Goal: Transaction & Acquisition: Purchase product/service

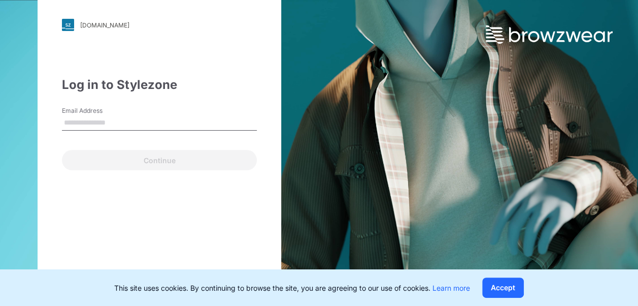
type input "**********"
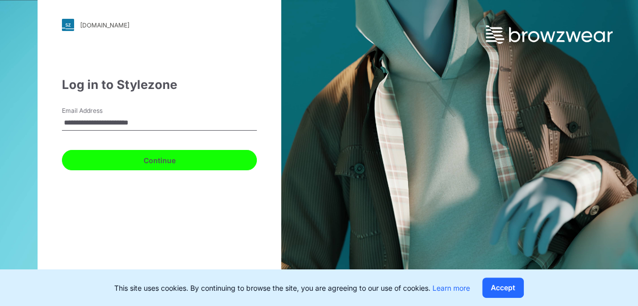
click at [150, 164] on button "Continue" at bounding box center [159, 160] width 195 height 20
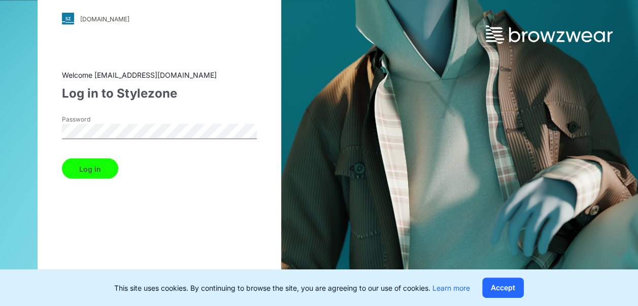
click at [62, 158] on button "Log in" at bounding box center [90, 168] width 56 height 20
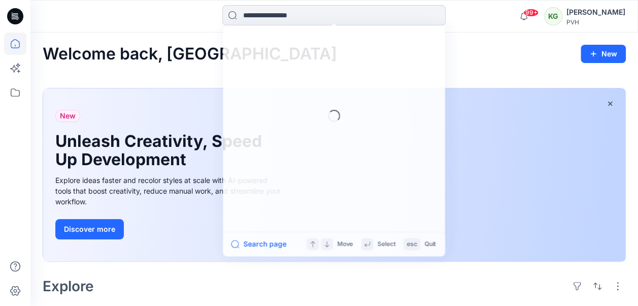
click at [256, 17] on input at bounding box center [333, 15] width 223 height 20
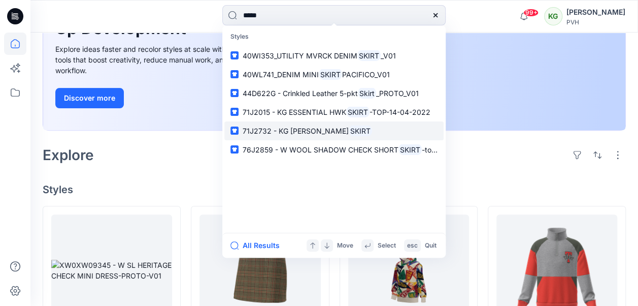
scroll to position [152, 0]
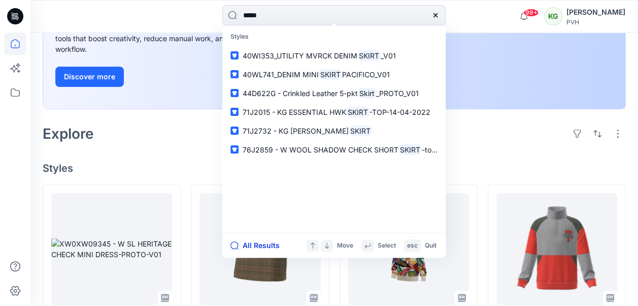
type input "*****"
click at [238, 243] on icon "button" at bounding box center [234, 245] width 8 height 8
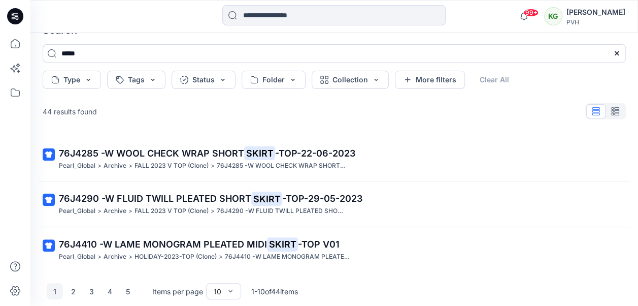
scroll to position [39, 0]
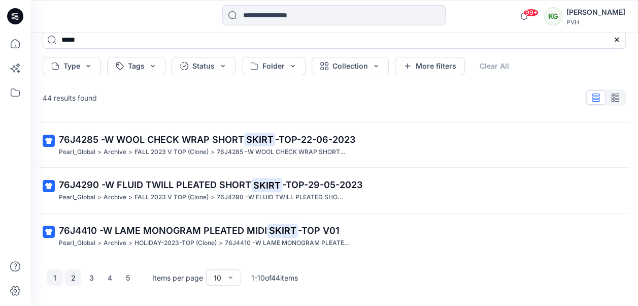
click at [74, 276] on button "2" at bounding box center [73, 277] width 16 height 16
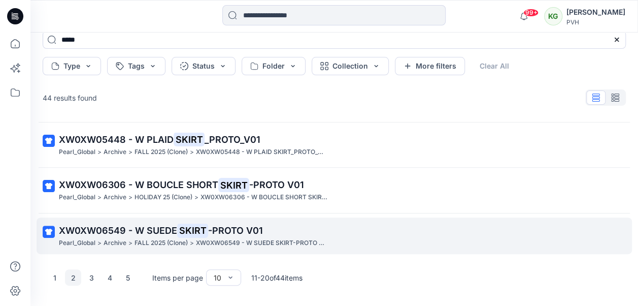
click at [180, 224] on mark "SKIRT" at bounding box center [192, 230] width 31 height 14
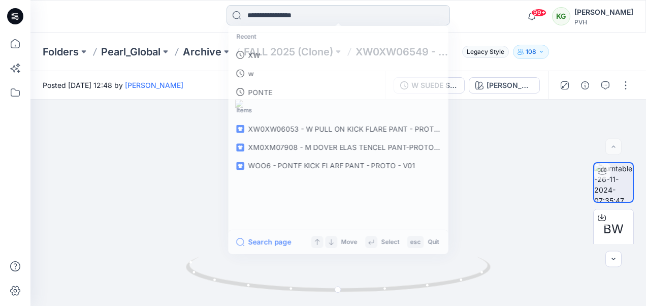
click at [351, 13] on input at bounding box center [337, 15] width 223 height 20
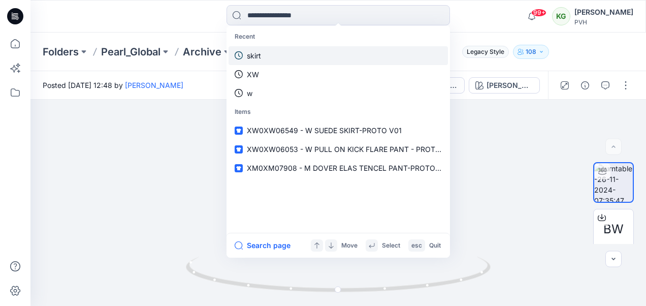
click at [252, 53] on p "skirt" at bounding box center [254, 55] width 14 height 11
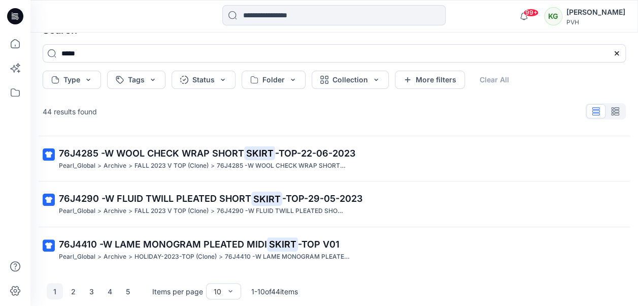
scroll to position [39, 0]
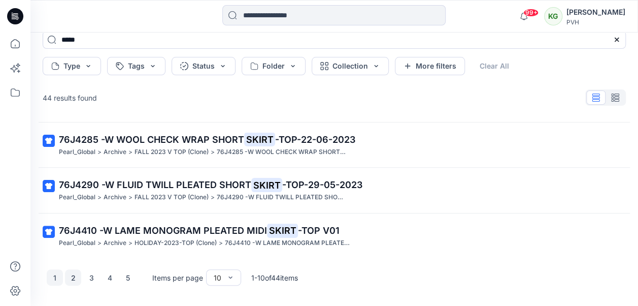
click at [68, 277] on button "2" at bounding box center [73, 277] width 16 height 16
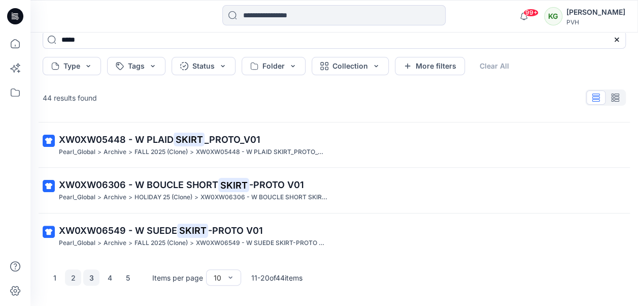
click at [94, 277] on button "3" at bounding box center [91, 277] width 16 height 16
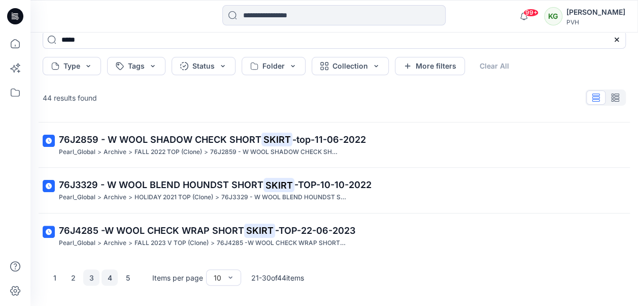
click at [109, 277] on button "4" at bounding box center [110, 277] width 16 height 16
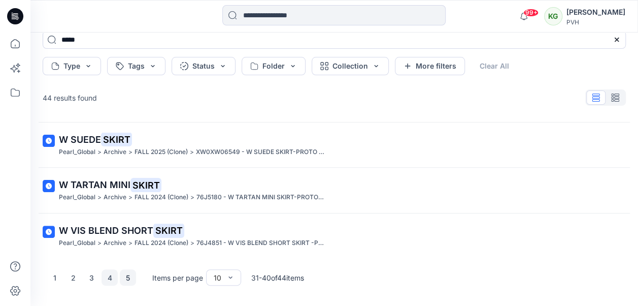
click at [128, 277] on button "5" at bounding box center [128, 277] width 16 height 16
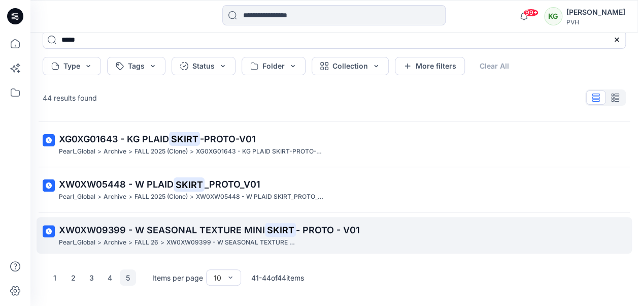
scroll to position [0, 0]
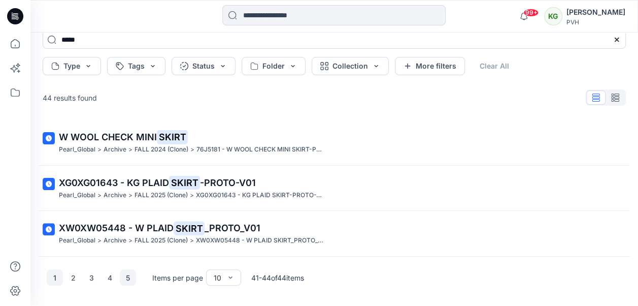
click at [54, 278] on button "1" at bounding box center [55, 277] width 16 height 16
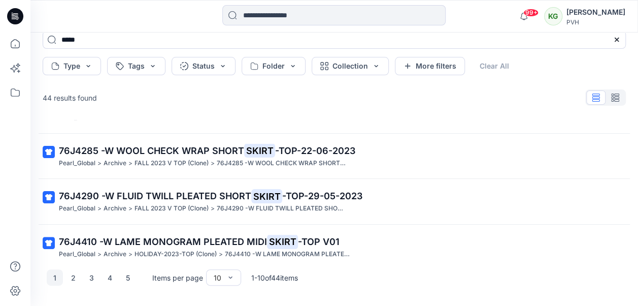
scroll to position [316, 0]
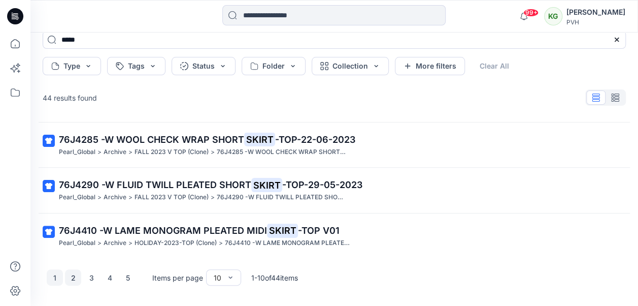
click at [71, 278] on button "2" at bounding box center [73, 277] width 16 height 16
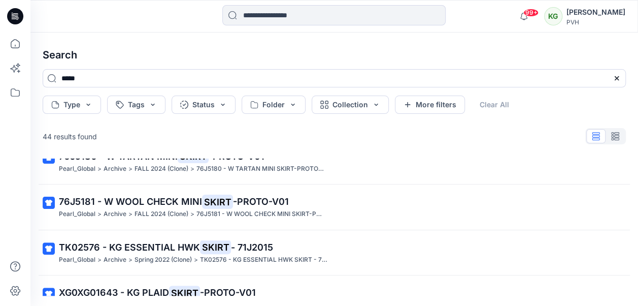
scroll to position [62, 0]
